Goal: Transaction & Acquisition: Book appointment/travel/reservation

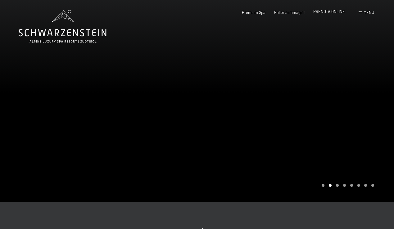
click at [326, 11] on span "PRENOTA ONLINE" at bounding box center [329, 11] width 32 height 5
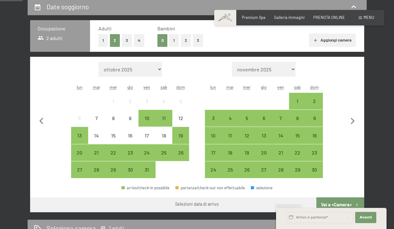
click at [172, 41] on button "1" at bounding box center [174, 40] width 10 height 13
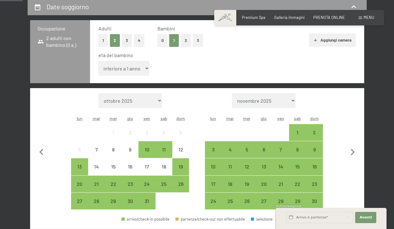
click at [186, 39] on button "2" at bounding box center [186, 40] width 10 height 13
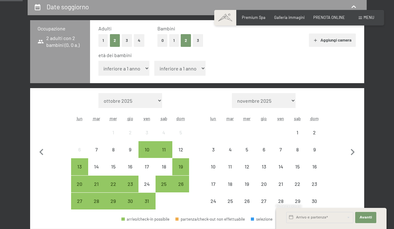
click at [103, 41] on button "1" at bounding box center [103, 40] width 10 height 13
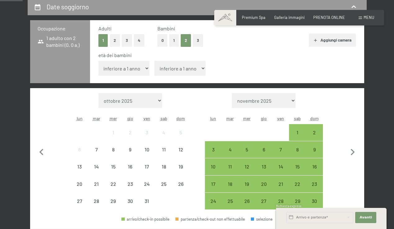
click at [145, 67] on select "inferiore a 1 anno 1 anno 2 anni 3 anni 4 anni 5 anni 6 anni 7 anni 8 anni 9 an…" at bounding box center [123, 68] width 51 height 15
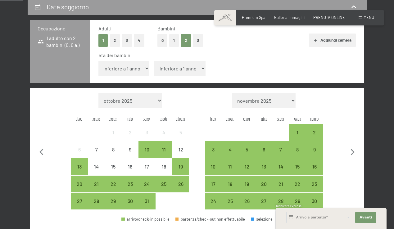
select select "9"
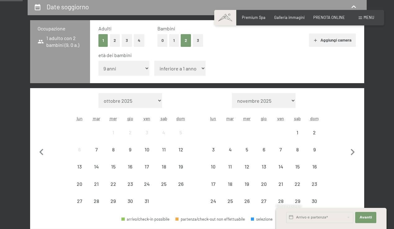
click at [185, 71] on select "inferiore a 1 anno 1 anno 2 anni 3 anni 4 anni 5 anni 6 anni 7 anni 8 anni 9 an…" at bounding box center [179, 68] width 51 height 15
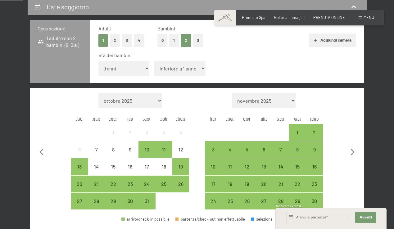
select select "13"
click at [354, 150] on icon "button" at bounding box center [352, 152] width 13 height 13
select select "[DATE]"
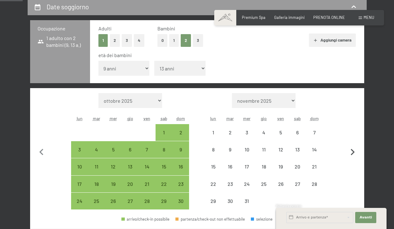
click at [354, 150] on icon "button" at bounding box center [352, 152] width 13 height 13
select select "[DATE]"
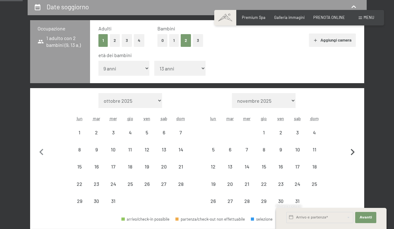
select select "[DATE]"
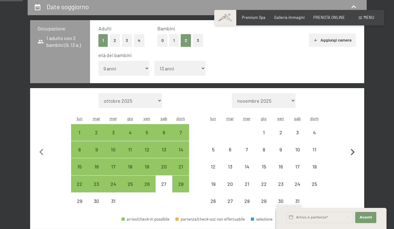
click at [354, 150] on icon "button" at bounding box center [352, 152] width 13 height 13
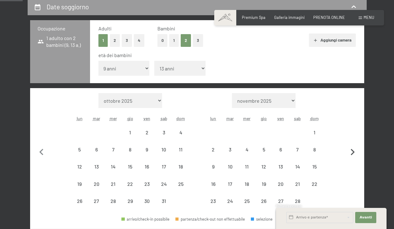
select select "[DATE]"
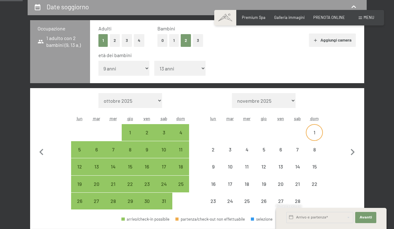
select select "[DATE]"
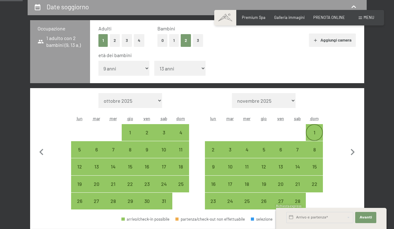
click at [314, 131] on div "1" at bounding box center [315, 138] width 16 height 16
select select "[DATE]"
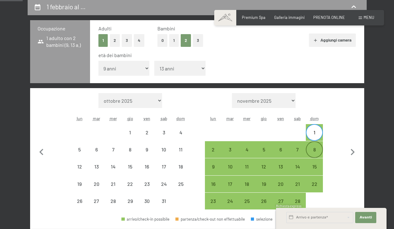
click at [314, 151] on div "8" at bounding box center [315, 155] width 16 height 16
select select "[DATE]"
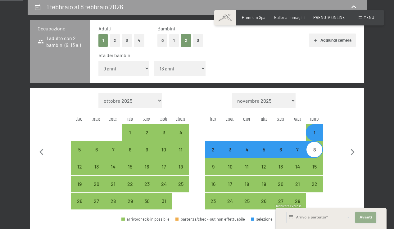
click at [370, 220] on button "Avanti Nascondere i campi dell'indirizzo" at bounding box center [365, 217] width 21 height 11
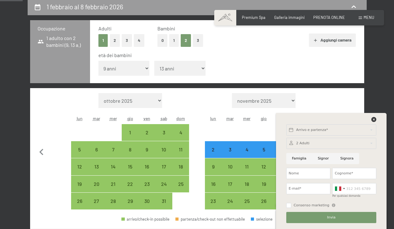
click at [309, 96] on form "Mese/anno novembre 2025 dicembre 2025 gennaio 2026 febbraio 2026 marzo 2026 apr…" at bounding box center [264, 100] width 118 height 15
select select "[DATE]"
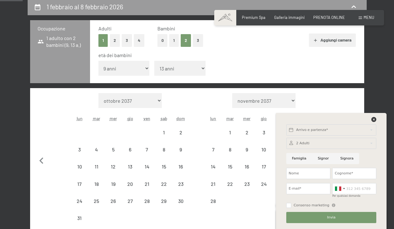
select select "[DATE]"
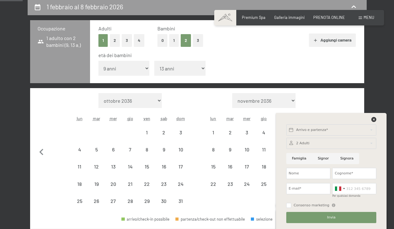
select select "[DATE]"
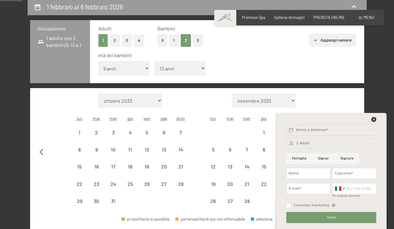
select select "[DATE]"
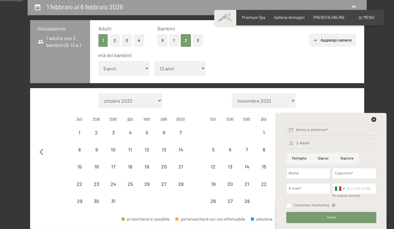
select select "[DATE]"
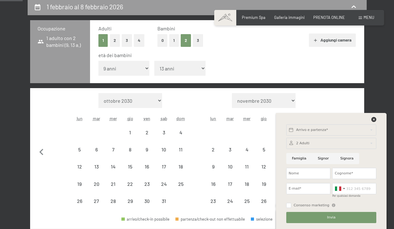
select select "[DATE]"
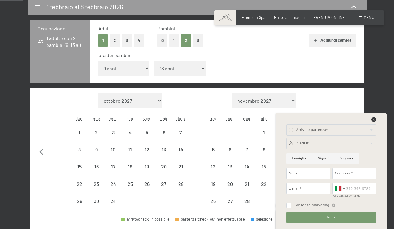
select select "[DATE]"
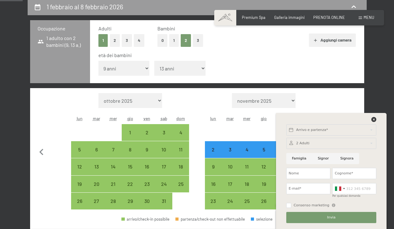
click at [310, 96] on form "Mese/anno novembre 2025 dicembre 2025 gennaio 2026 febbraio 2026 marzo 2026 apr…" at bounding box center [264, 100] width 118 height 15
